Goal: Task Accomplishment & Management: Complete application form

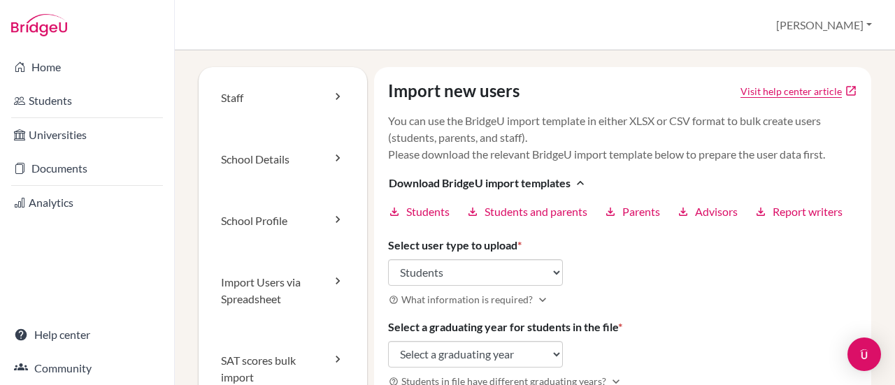
select select "students"
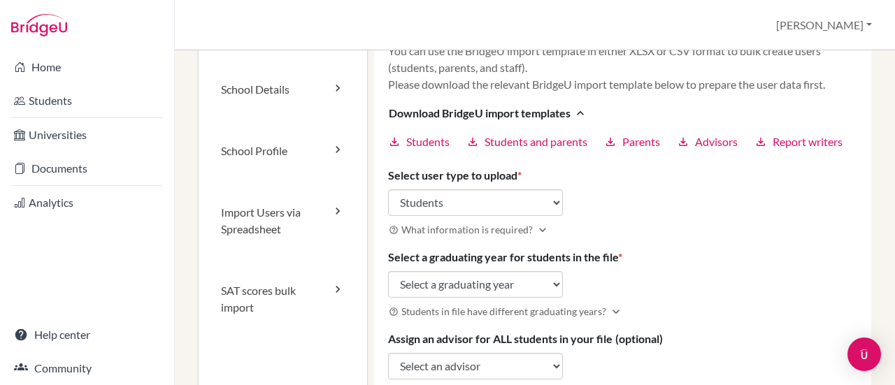
scroll to position [140, 0]
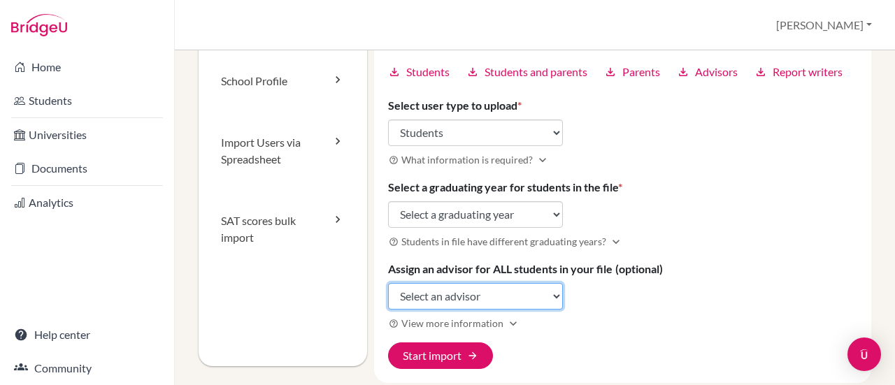
click at [549, 292] on select "Select an advisor [PERSON_NAME] [PERSON_NAME]" at bounding box center [475, 296] width 175 height 27
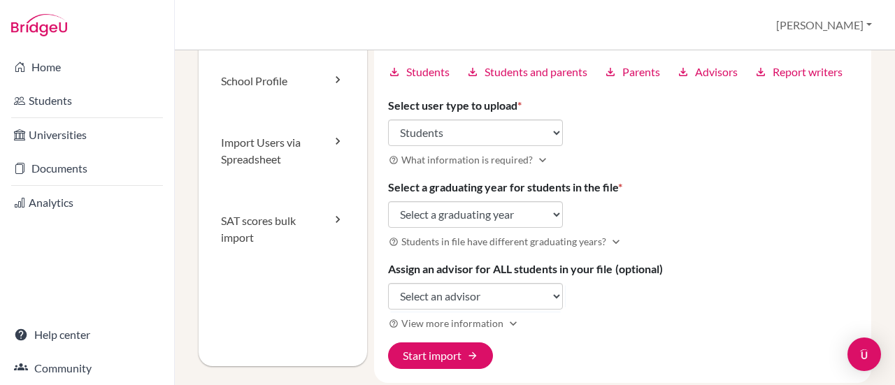
click at [624, 329] on h3 "help_outline View more information expand_more" at bounding box center [623, 323] width 470 height 16
click at [519, 142] on select "Select user type Students Students and parents Parents Advisors Report writers" at bounding box center [475, 133] width 175 height 27
click at [388, 120] on select "Select user type Students Students and parents Parents Advisors Report writers" at bounding box center [475, 133] width 175 height 27
click at [494, 223] on select "Select a graduating year 2024 2025 2026 2027 2028 2029" at bounding box center [475, 214] width 175 height 27
select select "2026"
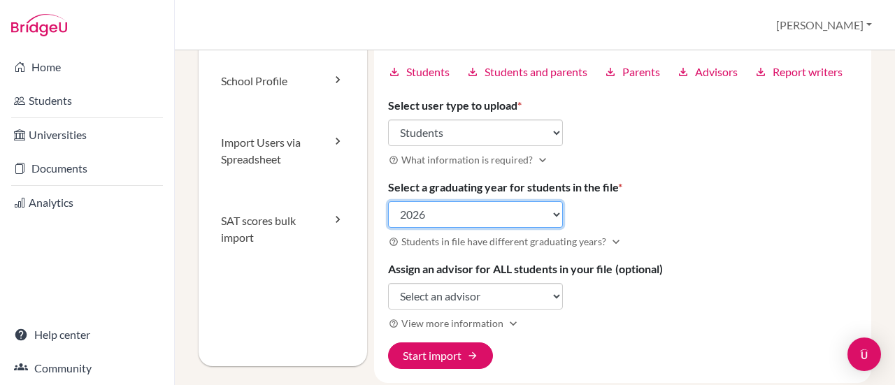
click at [388, 201] on select "Select a graduating year 2024 2025 2026 2027 2028 2029" at bounding box center [475, 214] width 175 height 27
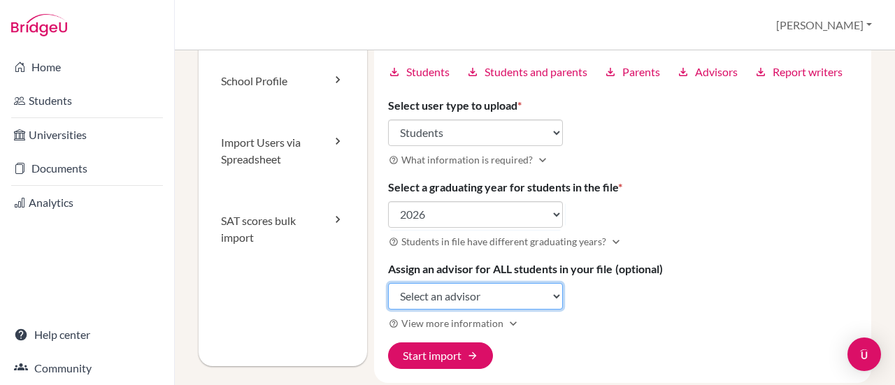
click at [486, 298] on select "Select an advisor Maria Clara Mojica Juliana Vásquez" at bounding box center [475, 296] width 175 height 27
select select "458660"
click at [388, 283] on select "Select an advisor Maria Clara Mojica Juliana Vásquez" at bounding box center [475, 296] width 175 height 27
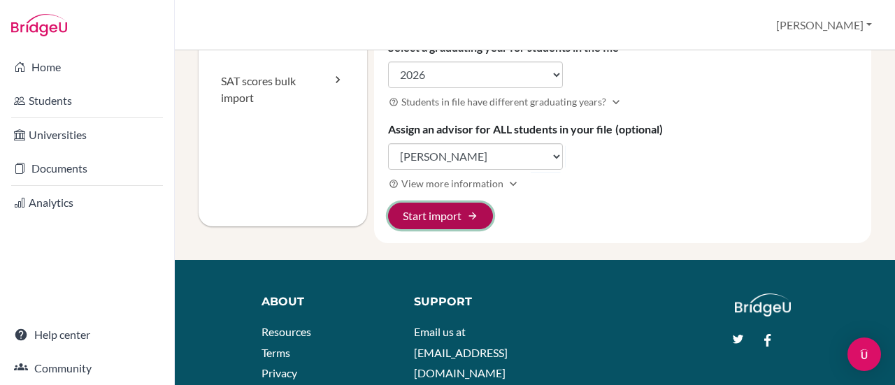
click at [441, 213] on button "Start import arrow_forward" at bounding box center [440, 216] width 105 height 27
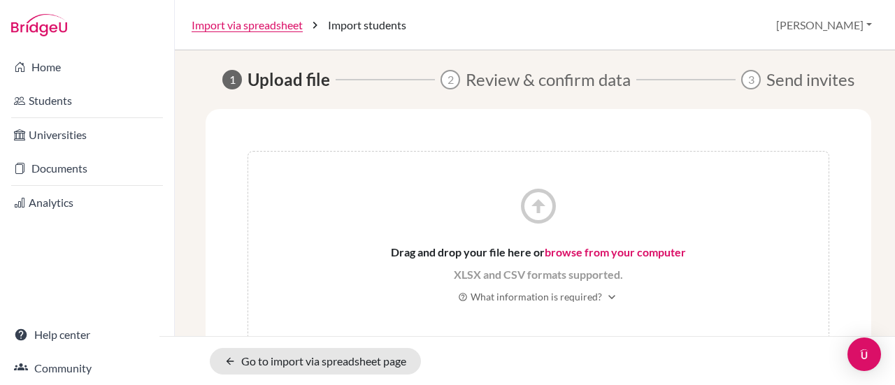
click at [504, 222] on div "arrow_circle_up Drag and drop your file here or browse from your computer XLSX …" at bounding box center [539, 250] width 582 height 199
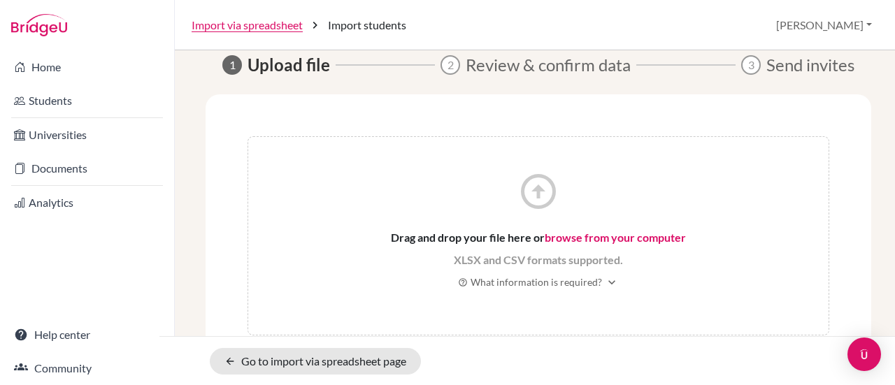
scroll to position [22, 0]
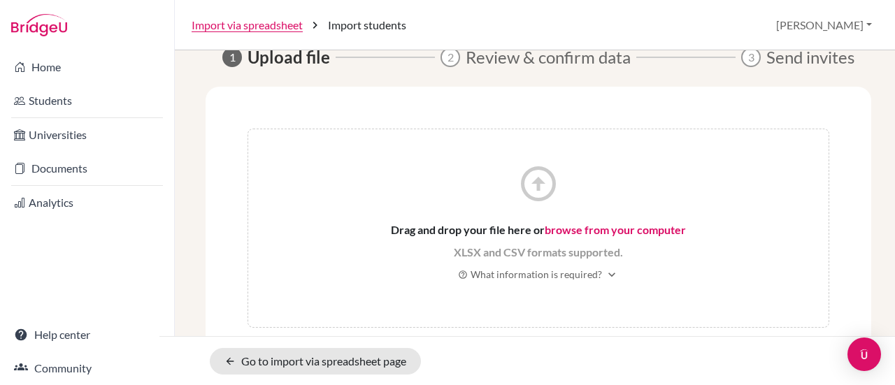
click at [589, 234] on link "browse from your computer" at bounding box center [615, 229] width 141 height 13
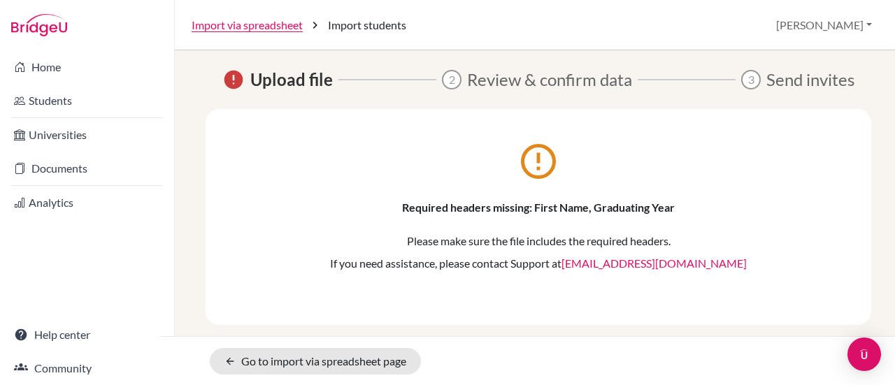
click at [578, 206] on p "Required headers missing: First Name, Graduating Year" at bounding box center [539, 207] width 582 height 17
drag, startPoint x: 574, startPoint y: 171, endPoint x: 539, endPoint y: 168, distance: 35.1
click at [552, 171] on div "error_outline Required headers missing: First Name, Graduating Year Please make…" at bounding box center [539, 211] width 582 height 121
click at [511, 155] on div "error_outline Required headers missing: First Name, Graduating Year Please make…" at bounding box center [539, 211] width 582 height 121
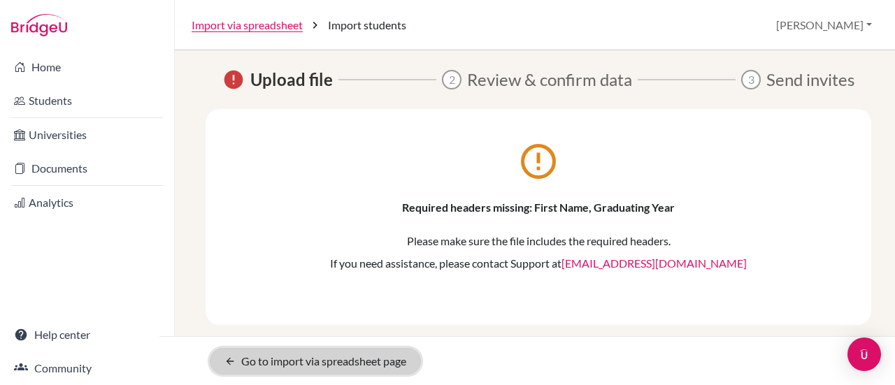
click at [337, 357] on link "arrow_back Go to import via spreadsheet page" at bounding box center [315, 361] width 211 height 27
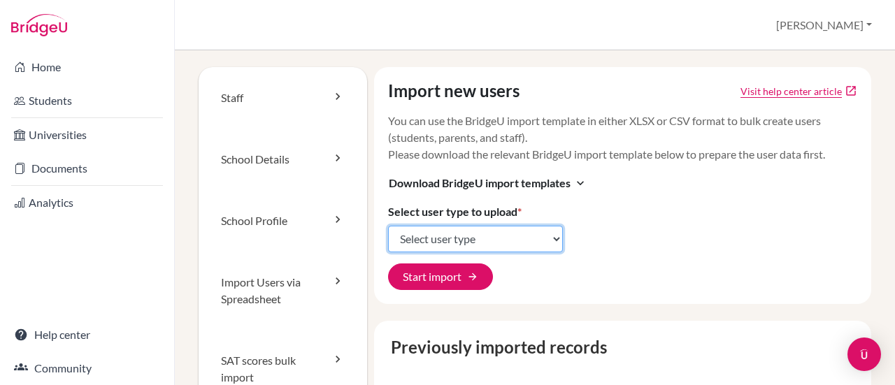
click at [467, 240] on select "Select user type Students Students and parents Parents Advisors Report writers" at bounding box center [475, 239] width 175 height 27
select select "students"
click at [388, 226] on select "Select user type Students Students and parents Parents Advisors Report writers" at bounding box center [475, 239] width 175 height 27
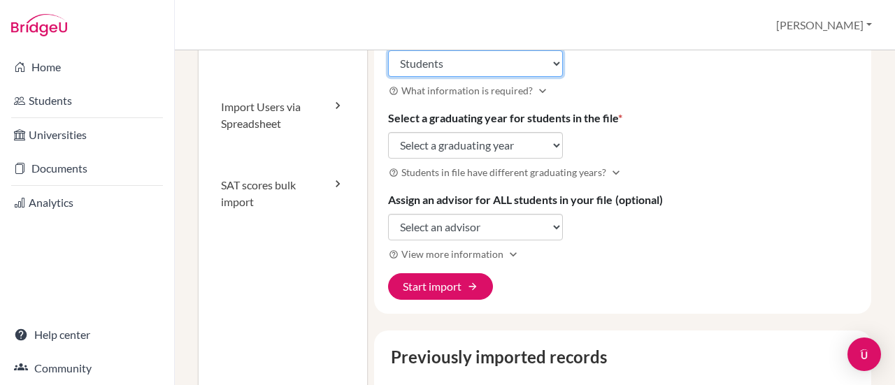
scroll to position [210, 0]
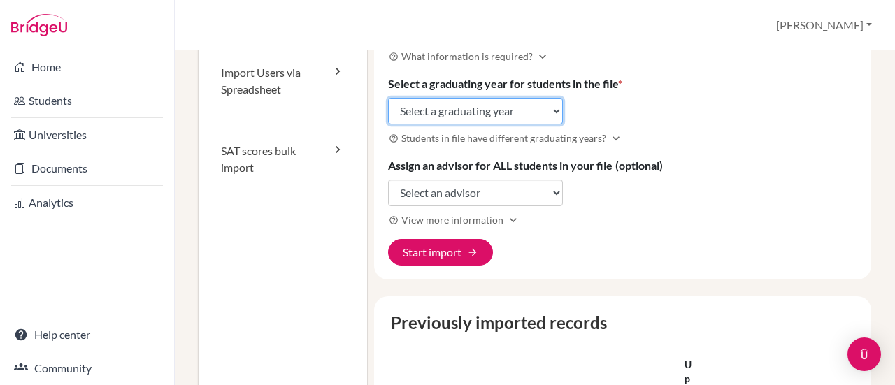
click at [516, 99] on select "Select a graduating year [DATE] 2025 2026 2027 2028 2029" at bounding box center [475, 111] width 175 height 27
select select "2026"
click at [388, 98] on select "Select a graduating year [DATE] 2025 2026 2027 2028 2029" at bounding box center [475, 111] width 175 height 27
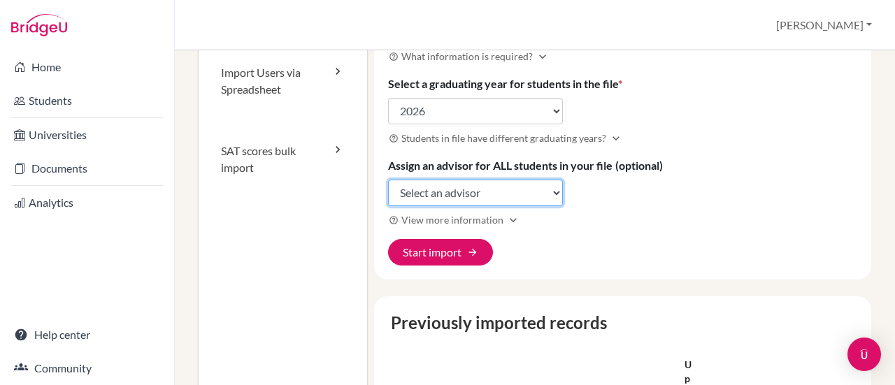
click at [484, 185] on select "Select an advisor [PERSON_NAME] [PERSON_NAME]" at bounding box center [475, 193] width 175 height 27
select select "458660"
click at [388, 180] on select "Select an advisor [PERSON_NAME] [PERSON_NAME]" at bounding box center [475, 193] width 175 height 27
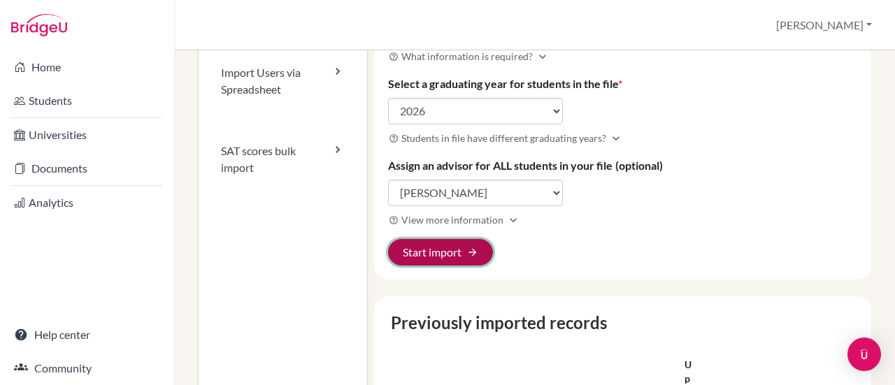
click at [453, 251] on button "Start import arrow_forward" at bounding box center [440, 252] width 105 height 27
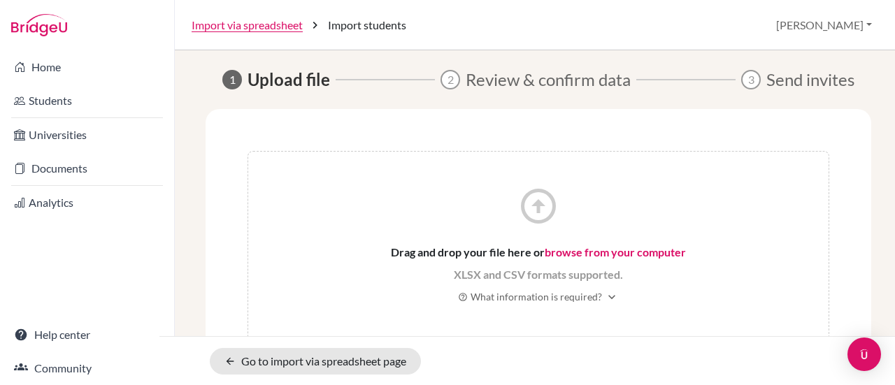
click at [539, 225] on icon "arrow_circle_up" at bounding box center [539, 206] width 42 height 42
click at [548, 251] on link "browse from your computer" at bounding box center [615, 252] width 141 height 13
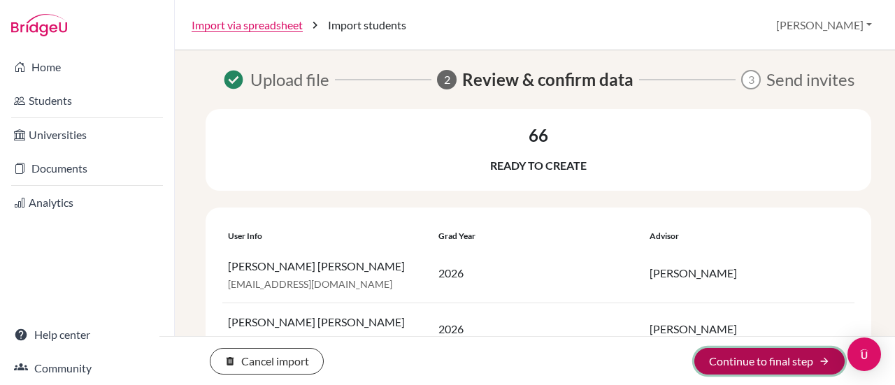
click at [743, 357] on button "Continue to final step arrow_forward" at bounding box center [770, 361] width 150 height 27
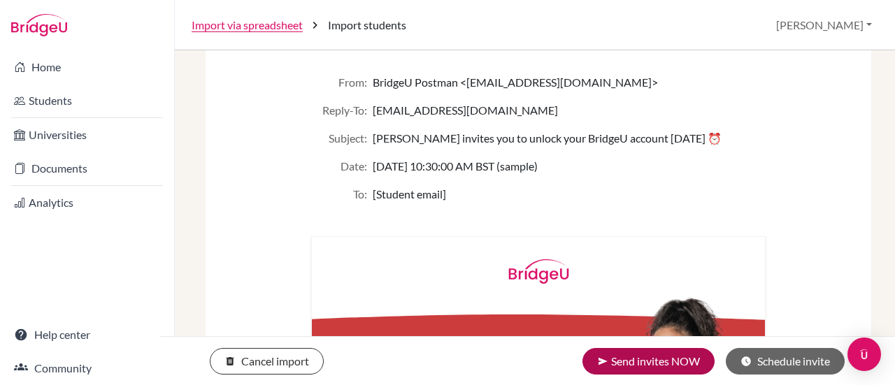
scroll to position [210, 0]
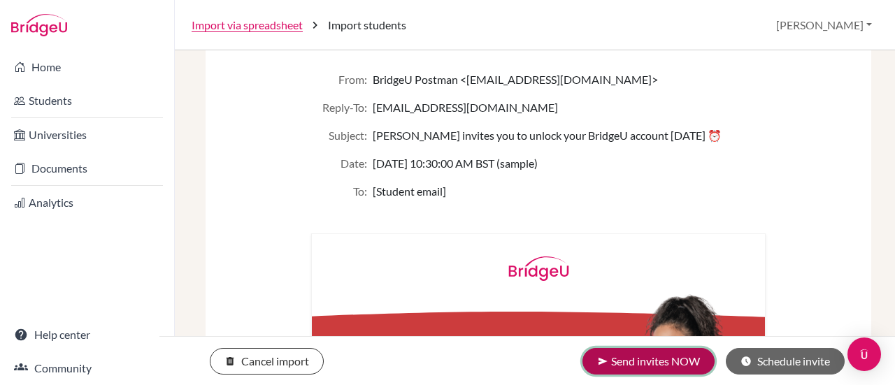
click at [651, 359] on button "send Send invites NOW" at bounding box center [649, 361] width 132 height 27
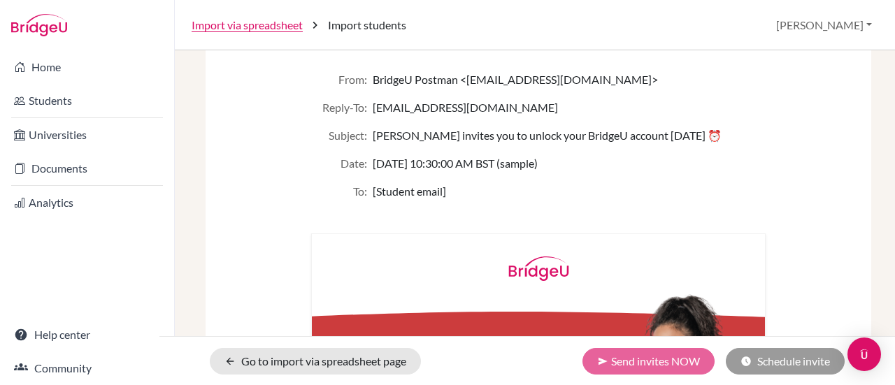
scroll to position [22, 0]
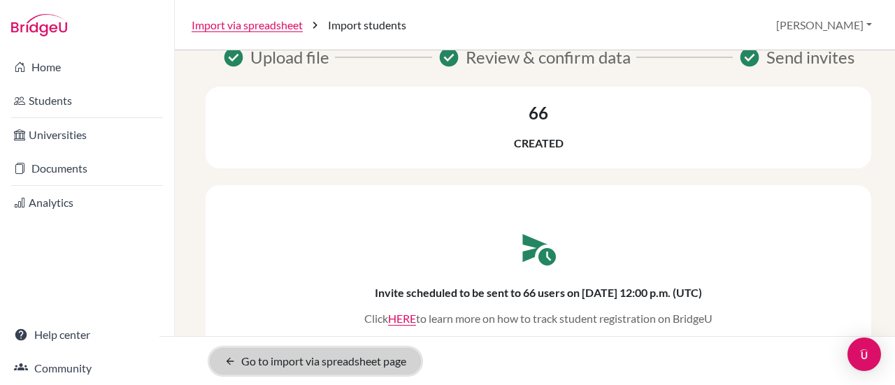
click at [329, 356] on link "arrow_back Go to import via spreadsheet page" at bounding box center [315, 361] width 211 height 27
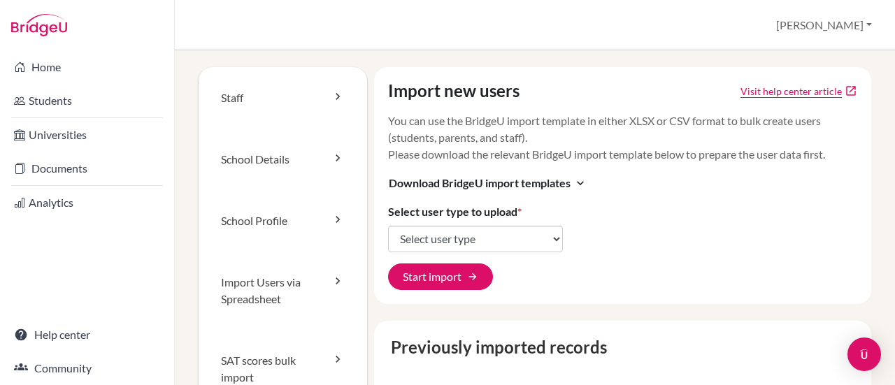
click at [446, 249] on select "Select user type Students Students and parents Parents Advisors Report writers" at bounding box center [475, 239] width 175 height 27
select select "students"
click at [388, 226] on select "Select user type Students Students and parents Parents Advisors Report writers" at bounding box center [475, 239] width 175 height 27
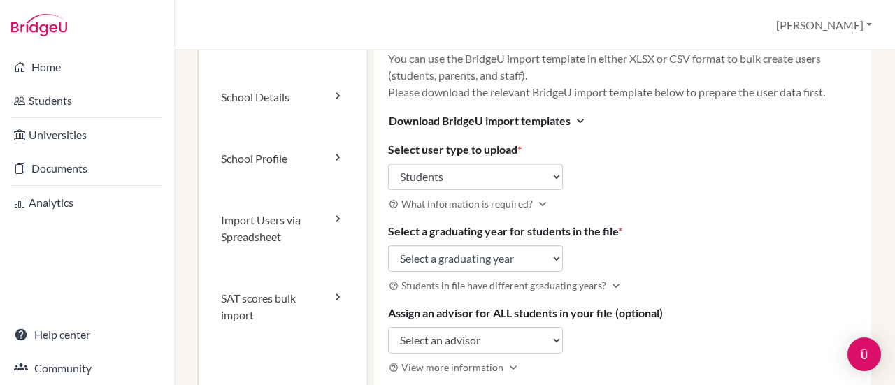
scroll to position [140, 0]
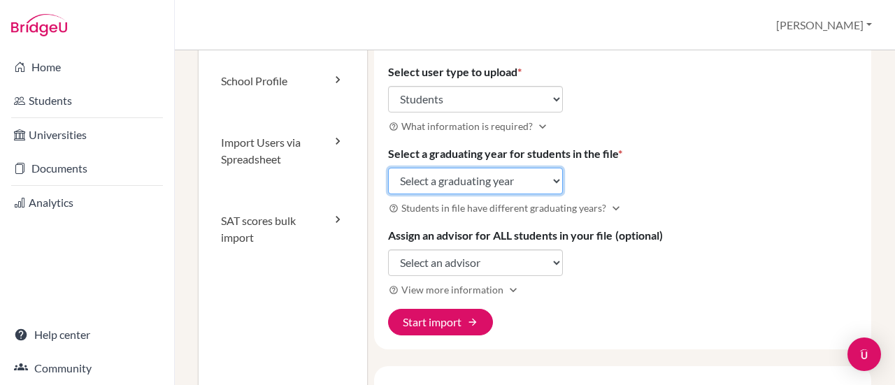
click at [442, 169] on select "Select a graduating year 2024 2025 2026 2027 2028 2029" at bounding box center [475, 181] width 175 height 27
select select "2027"
click at [388, 168] on select "Select a graduating year 2024 2025 2026 2027 2028 2029" at bounding box center [475, 181] width 175 height 27
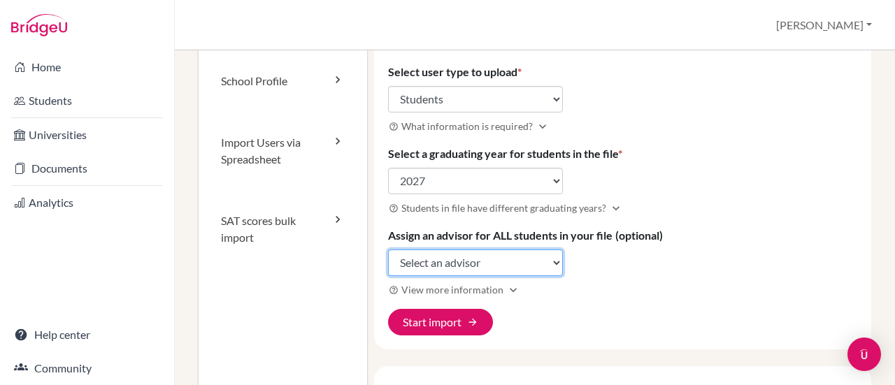
click at [439, 257] on select "Select an advisor Maria Clara Mojica Juliana Vásquez" at bounding box center [475, 263] width 175 height 27
select select "458660"
click at [388, 250] on select "Select an advisor Maria Clara Mojica Juliana Vásquez" at bounding box center [475, 263] width 175 height 27
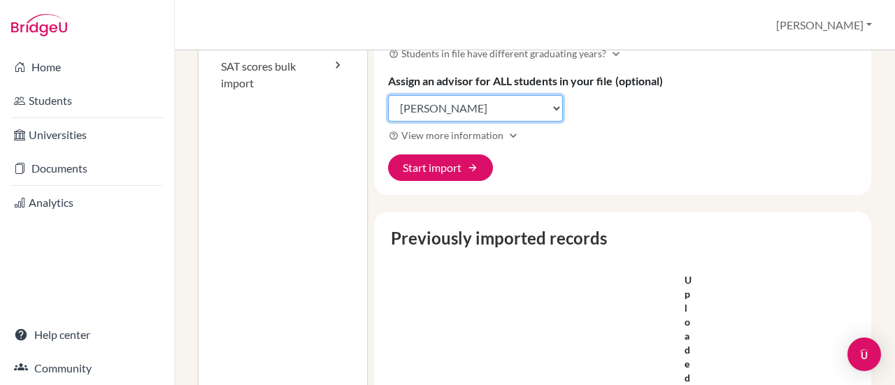
scroll to position [280, 0]
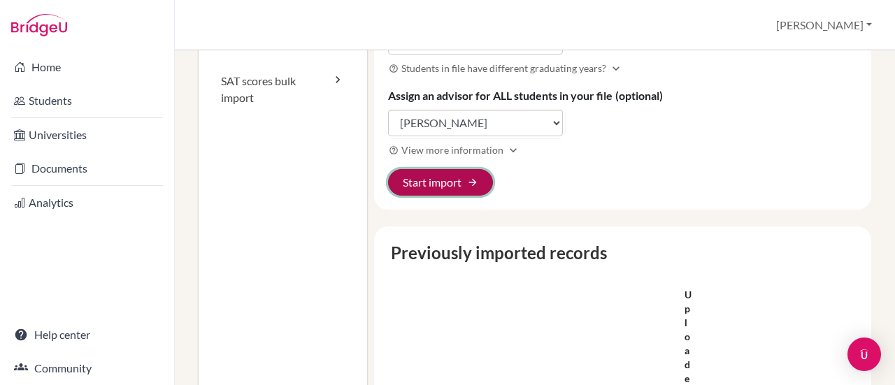
click at [425, 184] on button "Start import arrow_forward" at bounding box center [440, 182] width 105 height 27
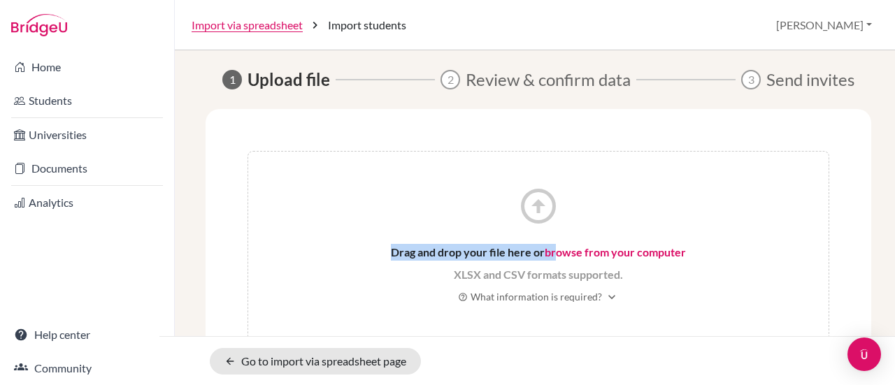
drag, startPoint x: 554, startPoint y: 232, endPoint x: 557, endPoint y: 259, distance: 27.4
click at [555, 257] on div "arrow_circle_up Drag and drop your file here or browse from your computer XLSX …" at bounding box center [539, 250] width 582 height 199
click at [563, 253] on link "browse from your computer" at bounding box center [615, 252] width 141 height 13
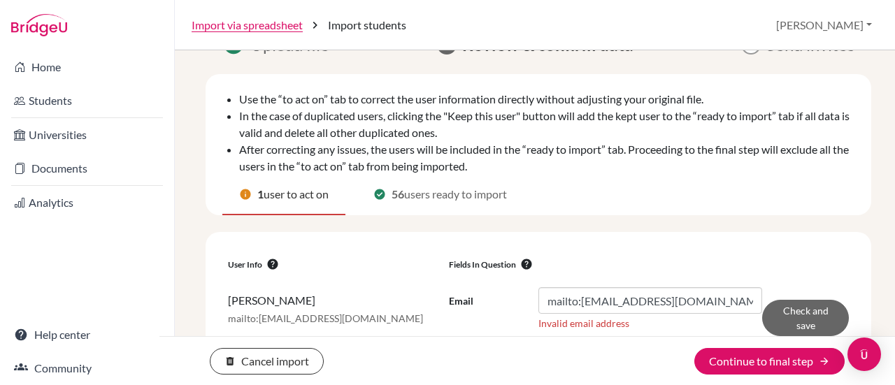
scroll to position [64, 0]
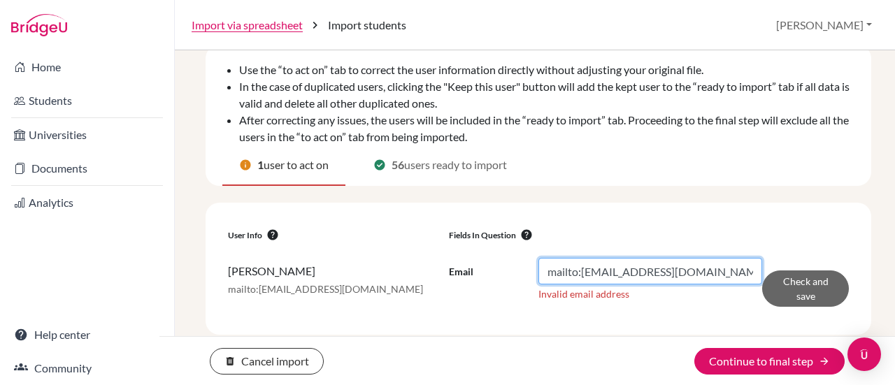
drag, startPoint x: 576, startPoint y: 272, endPoint x: 518, endPoint y: 270, distance: 58.8
click at [518, 270] on div "Email mailto:[EMAIL_ADDRESS][DOMAIN_NAME]" at bounding box center [605, 271] width 313 height 27
type input "marianafp@marymount.edu.co"
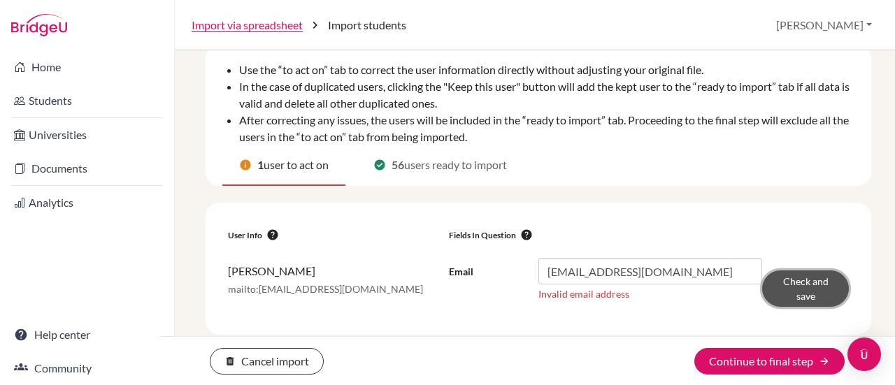
click at [790, 289] on button "Check and save" at bounding box center [805, 289] width 87 height 36
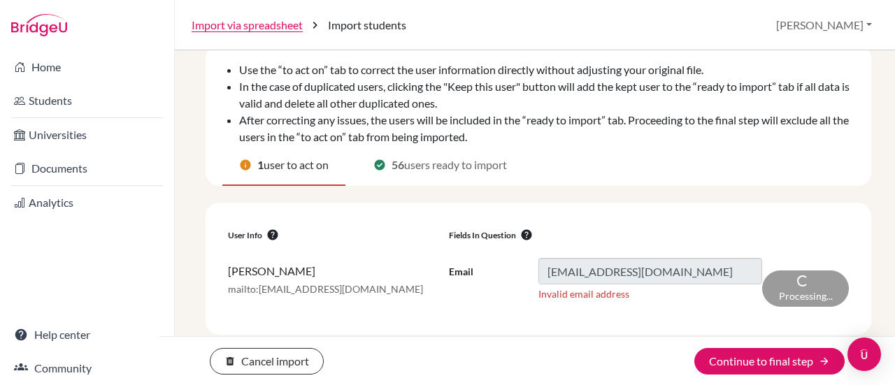
scroll to position [113, 0]
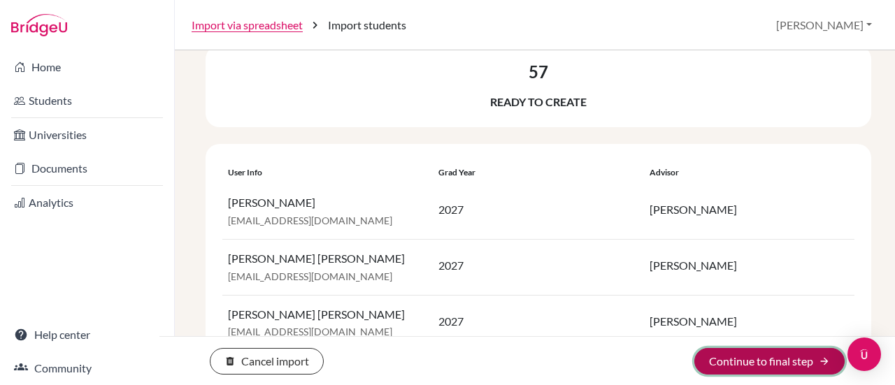
click at [774, 363] on button "Continue to final step arrow_forward" at bounding box center [770, 361] width 150 height 27
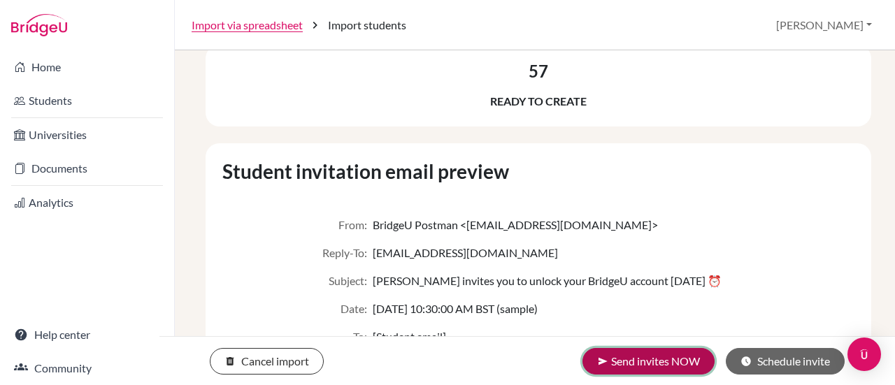
click at [678, 365] on button "send Send invites NOW" at bounding box center [649, 361] width 132 height 27
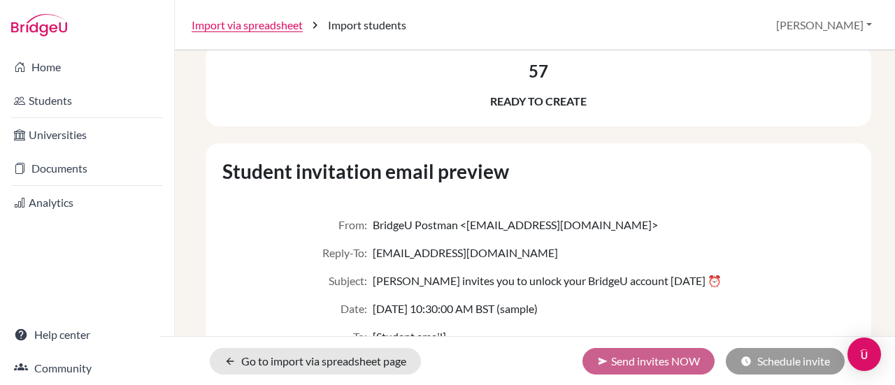
scroll to position [22, 0]
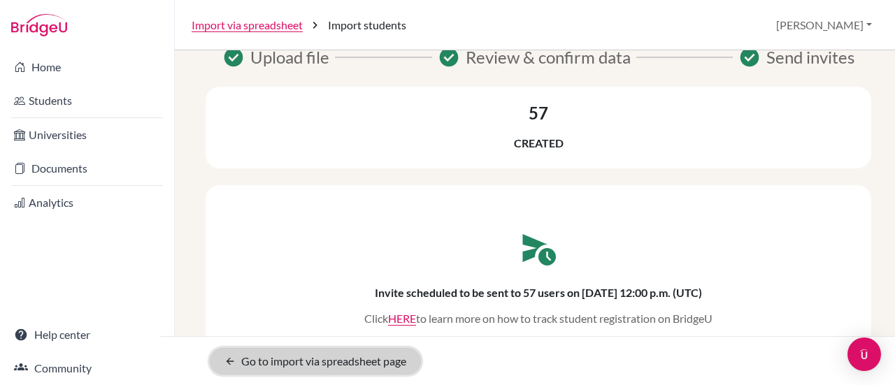
click at [319, 361] on link "arrow_back Go to import via spreadsheet page" at bounding box center [315, 361] width 211 height 27
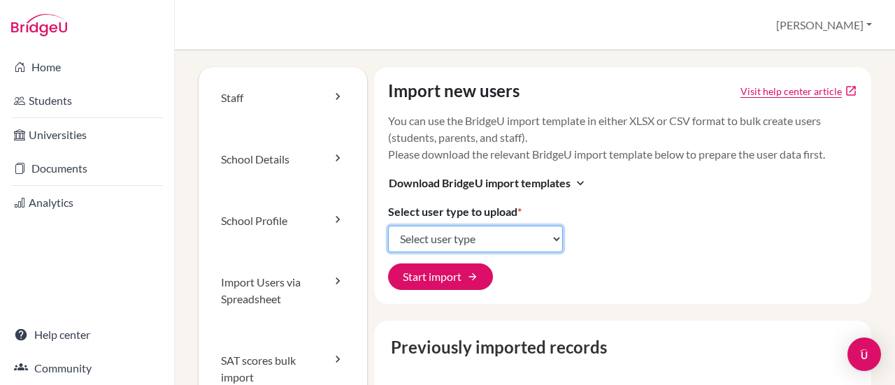
click at [513, 241] on select "Select user type Students Students and parents Parents Advisors Report writers" at bounding box center [475, 239] width 175 height 27
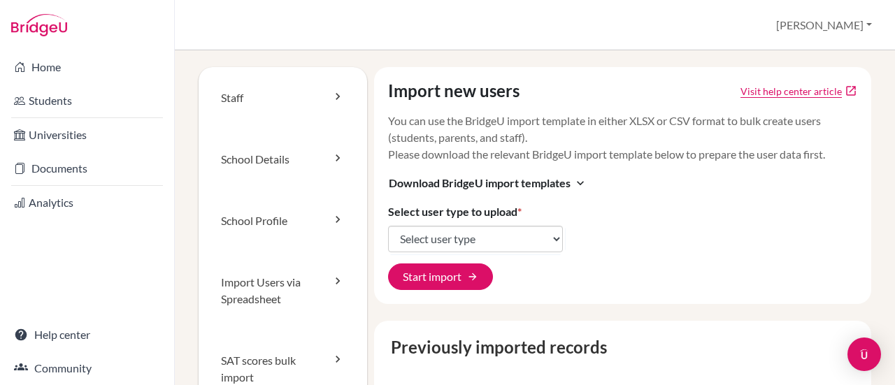
click at [609, 237] on div "Import new users Visit help center article open_in_new You can use the BridgeU …" at bounding box center [623, 185] width 498 height 237
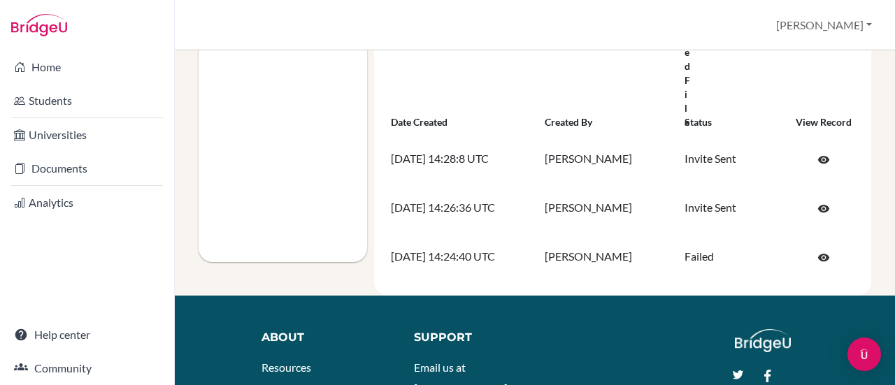
scroll to position [490, 0]
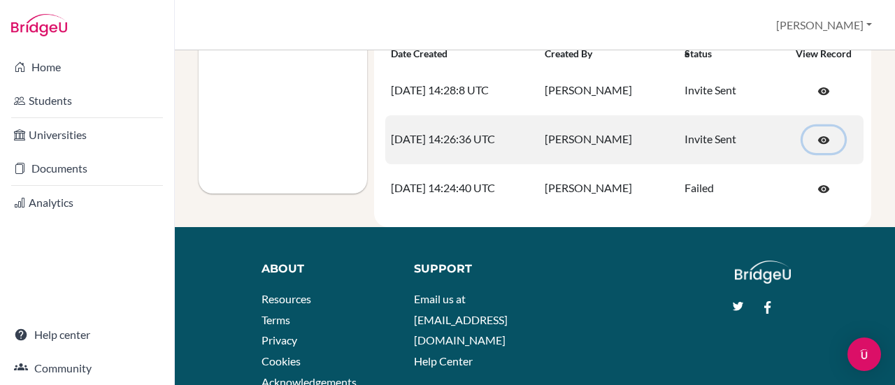
click at [818, 134] on span "visibility" at bounding box center [824, 140] width 13 height 13
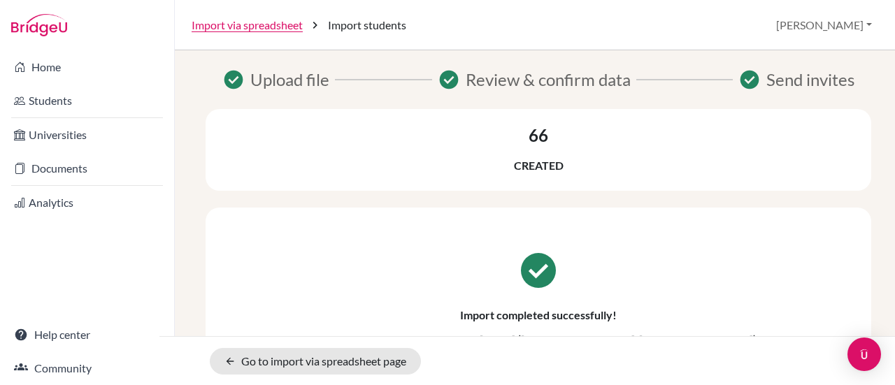
scroll to position [48, 0]
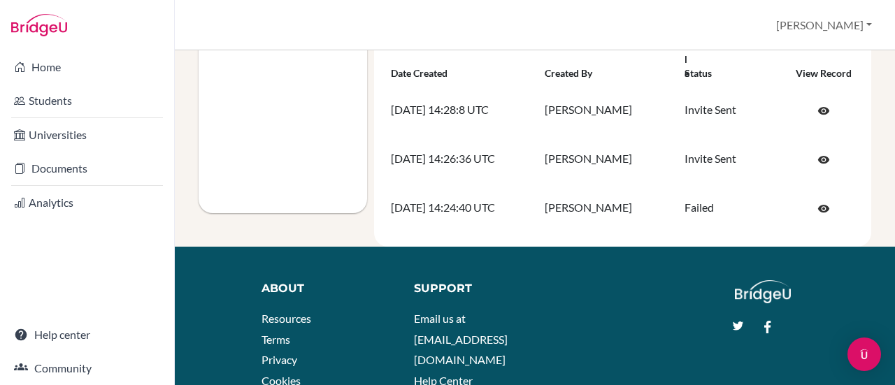
scroll to position [420, 0]
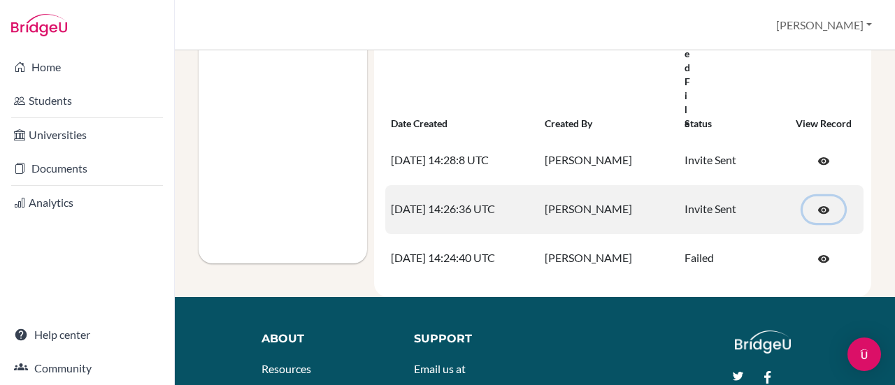
click at [823, 211] on span "visibility" at bounding box center [824, 210] width 13 height 13
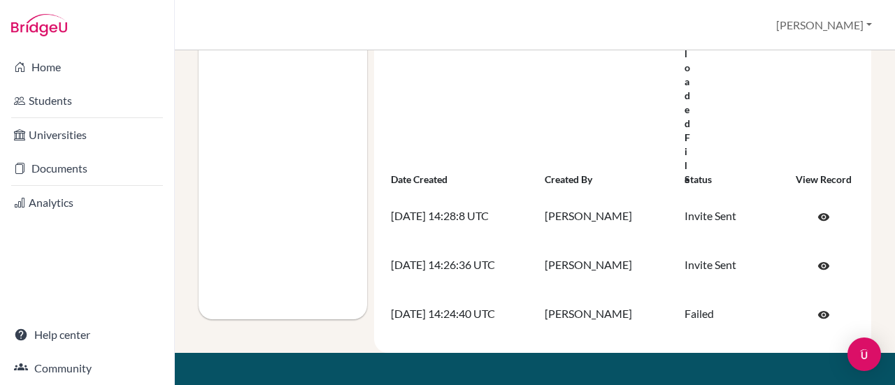
scroll to position [420, 0]
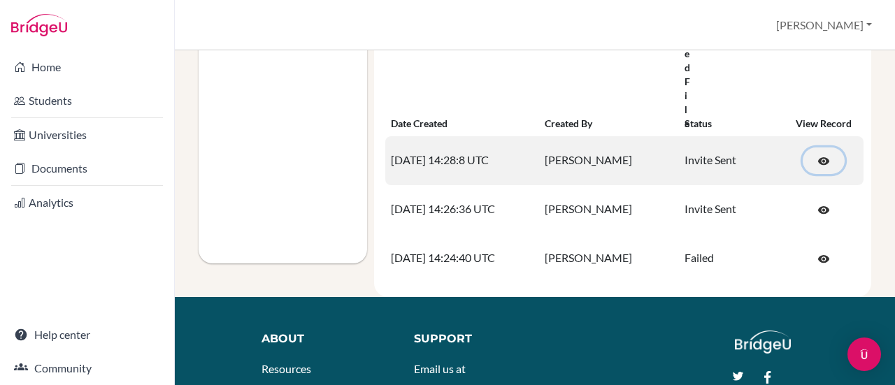
click at [818, 160] on span "visibility" at bounding box center [824, 161] width 13 height 13
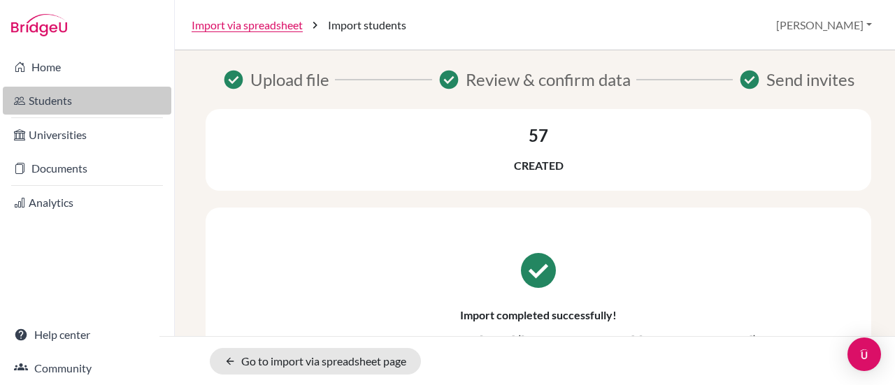
click at [97, 94] on link "Students" at bounding box center [87, 101] width 169 height 28
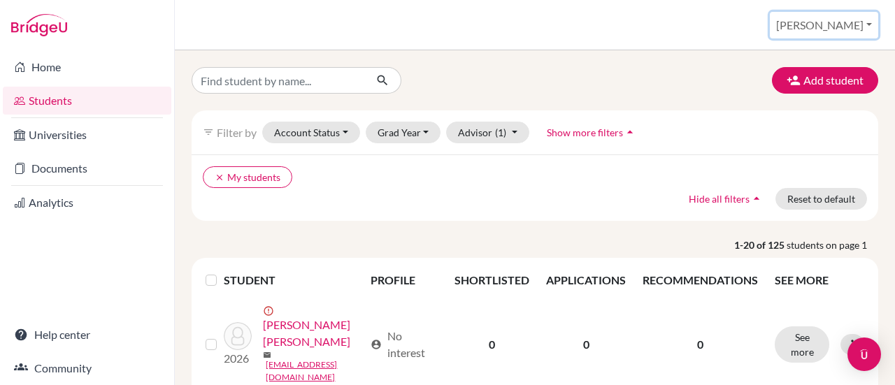
click at [875, 22] on button "[PERSON_NAME]" at bounding box center [824, 25] width 108 height 27
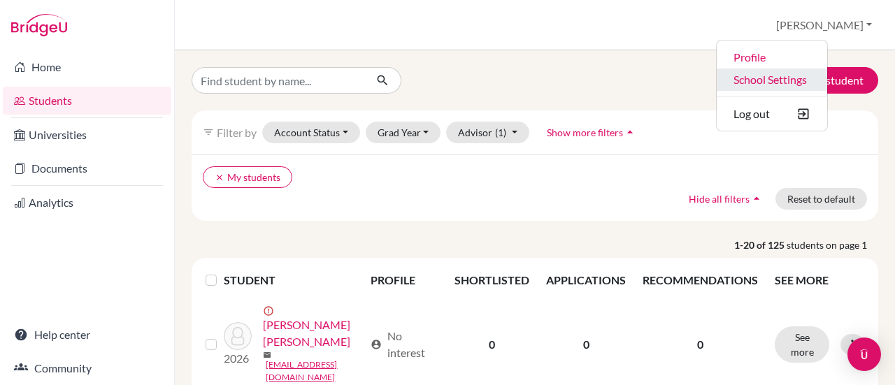
click at [826, 87] on link "School Settings" at bounding box center [772, 80] width 111 height 22
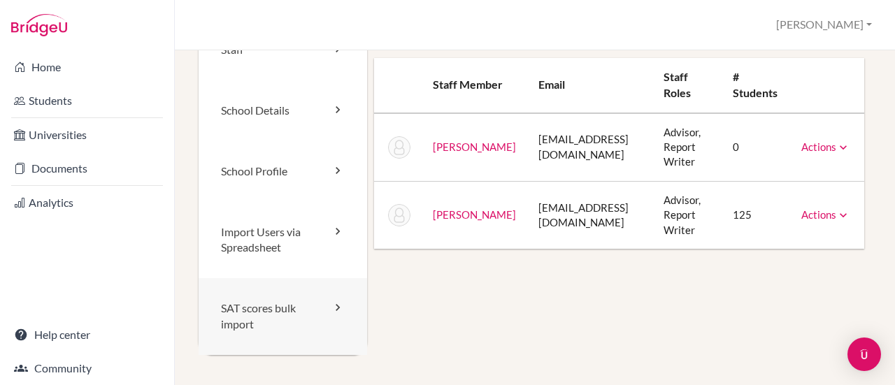
scroll to position [70, 0]
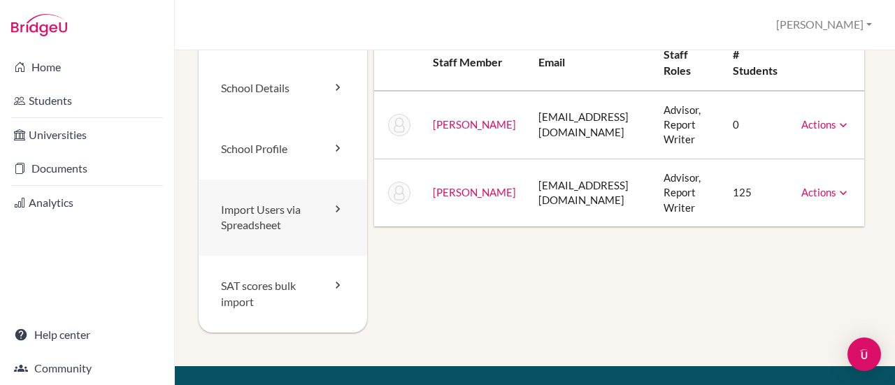
click at [278, 236] on link "Import Users via Spreadsheet" at bounding box center [283, 218] width 169 height 77
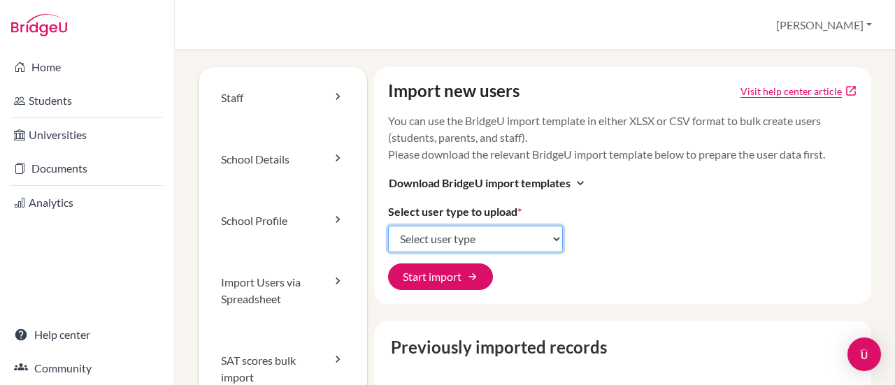
click at [452, 243] on select "Select user type Students Students and parents Parents Advisors Report writers" at bounding box center [475, 239] width 175 height 27
select select "students"
click at [388, 226] on select "Select user type Students Students and parents Parents Advisors Report writers" at bounding box center [475, 239] width 175 height 27
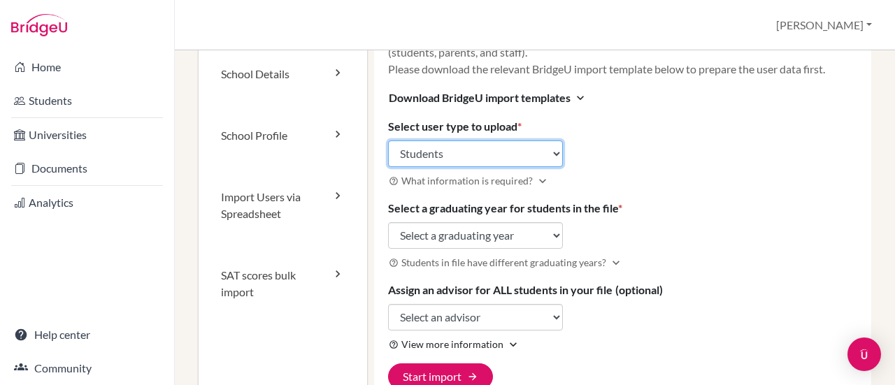
scroll to position [210, 0]
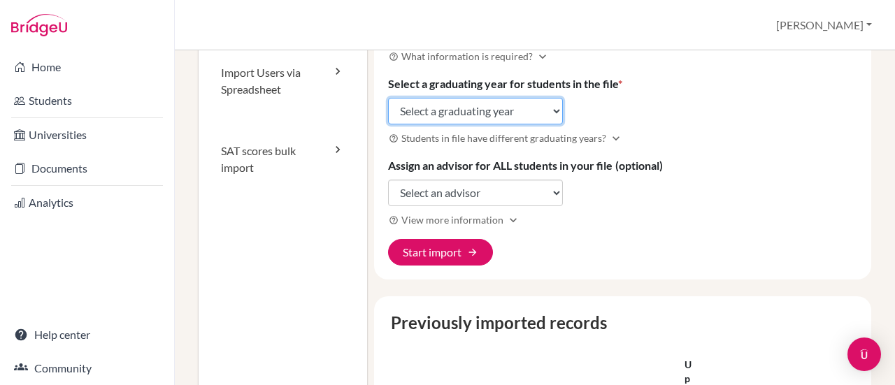
click at [467, 103] on select "Select a graduating year 2024 2025 2026 2027 2028 2029" at bounding box center [475, 111] width 175 height 27
select select "2028"
click at [388, 98] on select "Select a graduating year 2024 2025 2026 2027 2028 2029" at bounding box center [475, 111] width 175 height 27
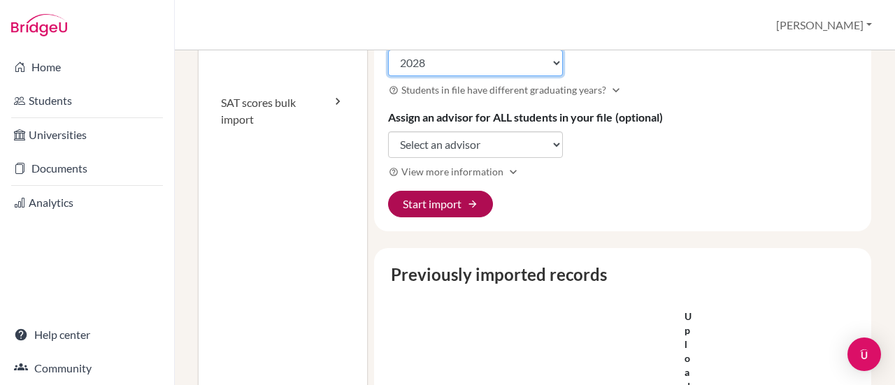
scroll to position [280, 0]
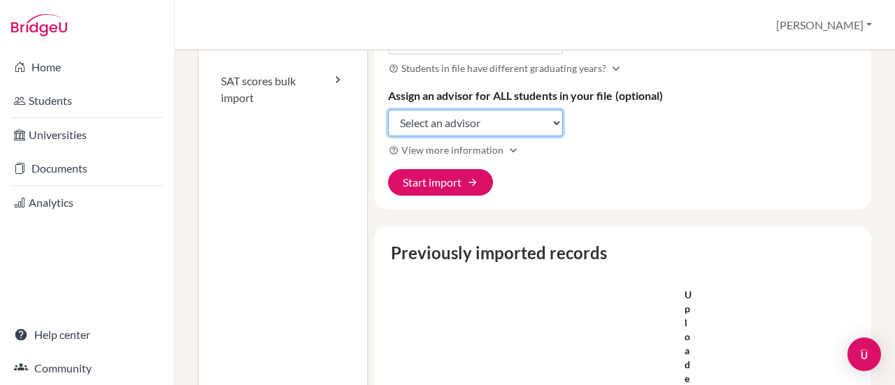
click at [464, 111] on select "Select an advisor Maria Clara Mojica Juliana Vásquez" at bounding box center [475, 123] width 175 height 27
select select "458660"
click at [388, 110] on select "Select an advisor Maria Clara Mojica Juliana Vásquez" at bounding box center [475, 123] width 175 height 27
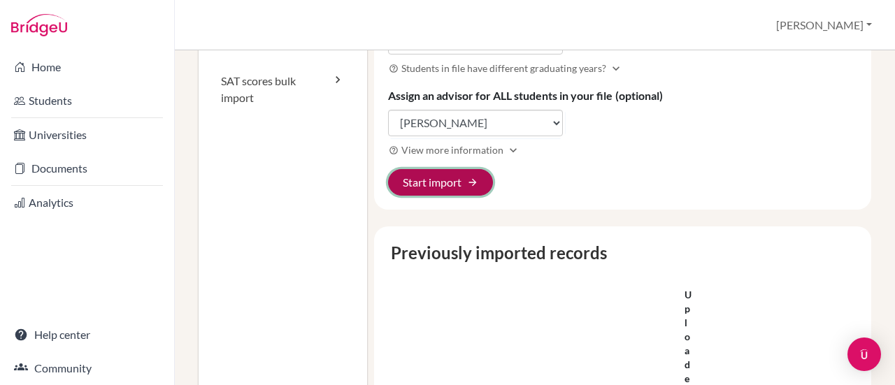
click at [455, 183] on button "Start import arrow_forward" at bounding box center [440, 182] width 105 height 27
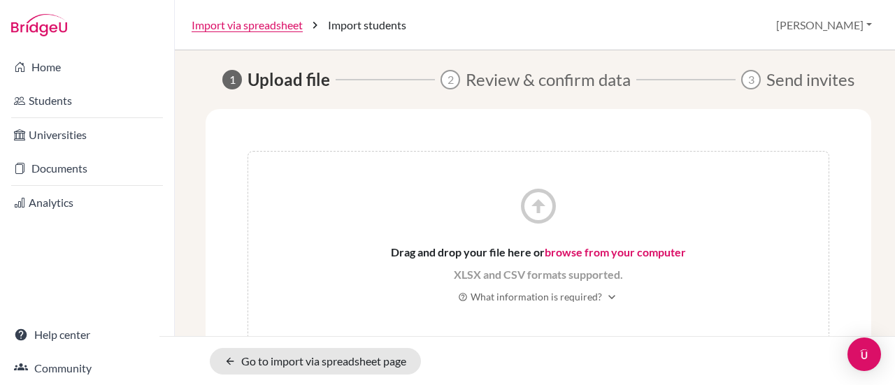
click at [524, 226] on icon "arrow_circle_up" at bounding box center [539, 206] width 42 height 42
click at [532, 209] on icon "arrow_circle_up" at bounding box center [539, 206] width 42 height 42
click at [606, 255] on link "browse from your computer" at bounding box center [615, 252] width 141 height 13
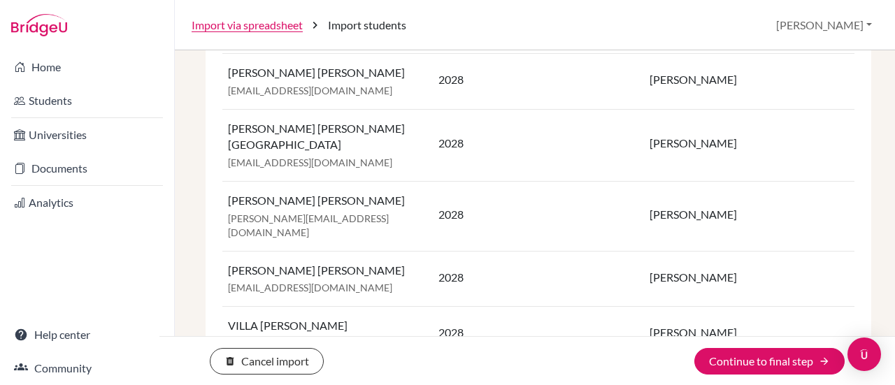
scroll to position [1609, 0]
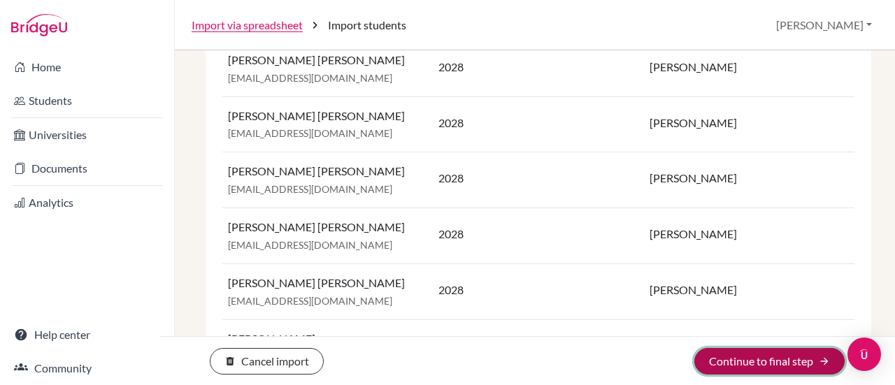
click at [799, 352] on button "Continue to final step arrow_forward" at bounding box center [770, 361] width 150 height 27
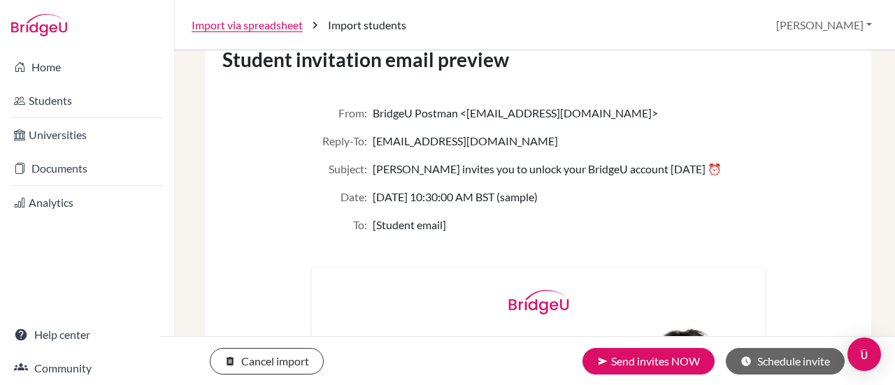
scroll to position [363, 0]
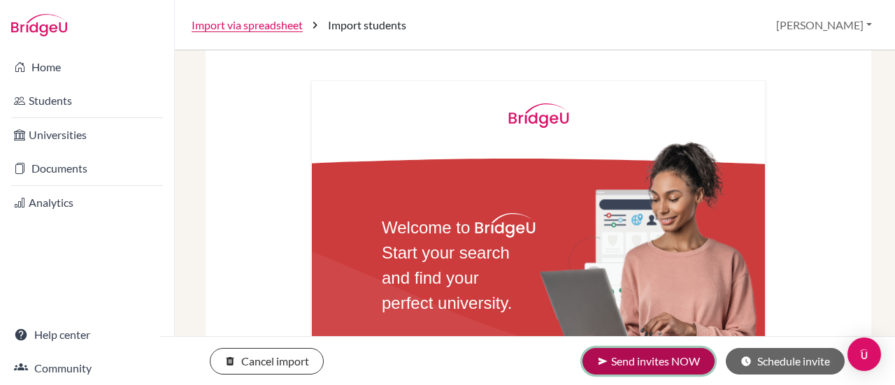
click at [657, 364] on button "send Send invites NOW" at bounding box center [649, 361] width 132 height 27
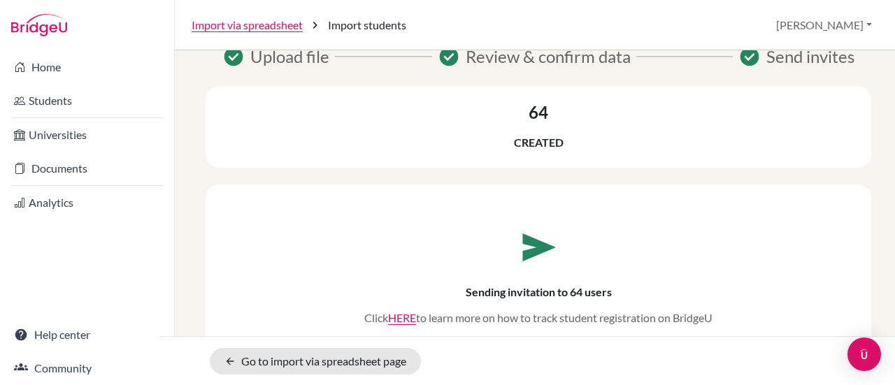
scroll to position [22, 0]
